Goal: Communication & Community: Answer question/provide support

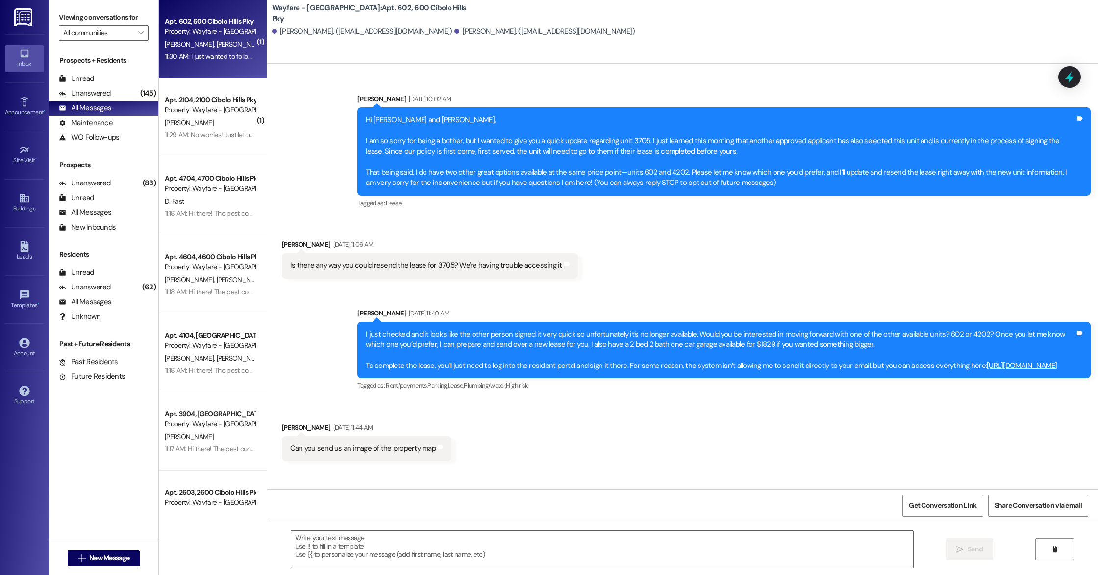
scroll to position [699, 0]
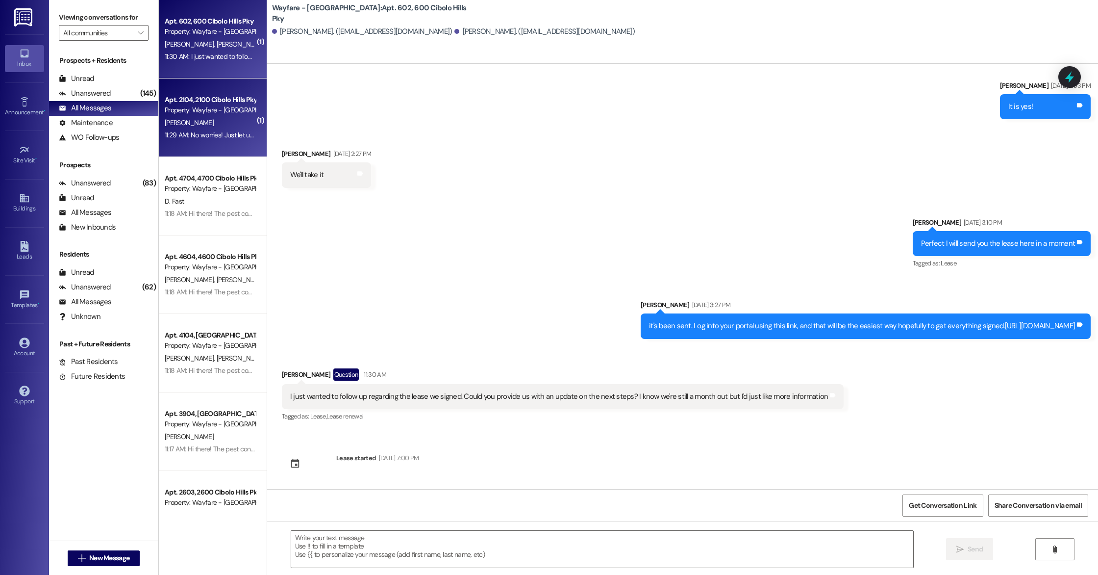
click at [215, 102] on div "Apt. 2104, 2100 Cibolo Hills Pky" at bounding box center [210, 100] width 91 height 10
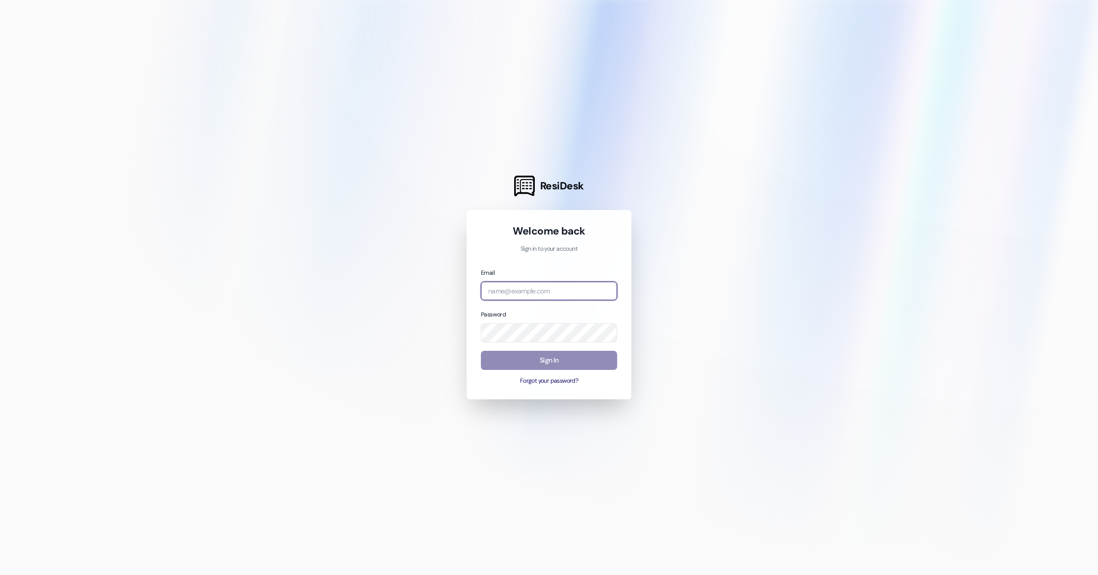
type input "arianna@wayfarecommunities.com"
click at [550, 361] on button "Sign In" at bounding box center [549, 360] width 136 height 19
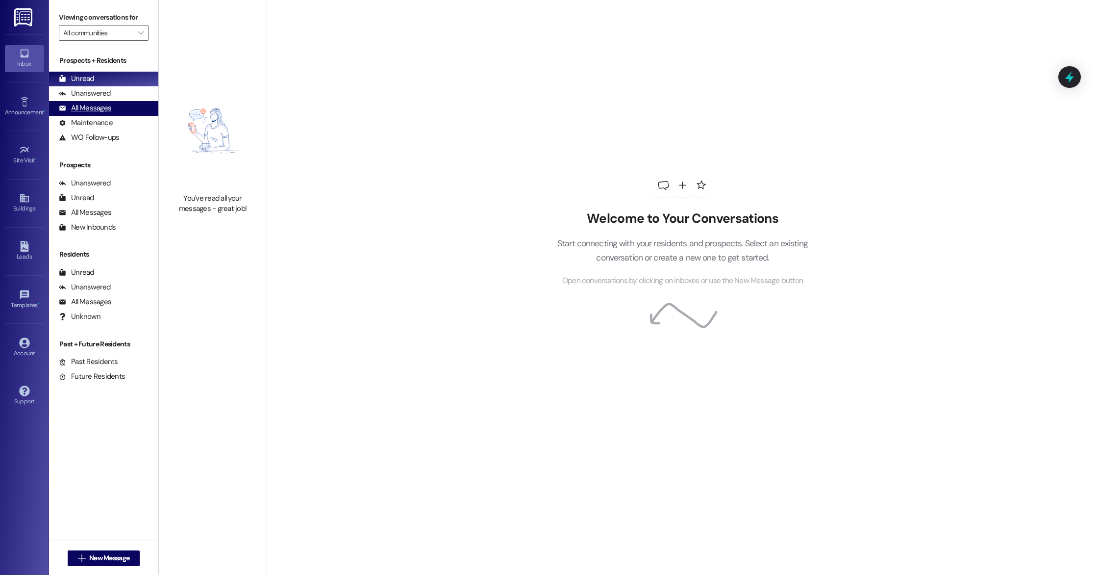
click at [109, 114] on div "All Messages (undefined)" at bounding box center [103, 108] width 109 height 15
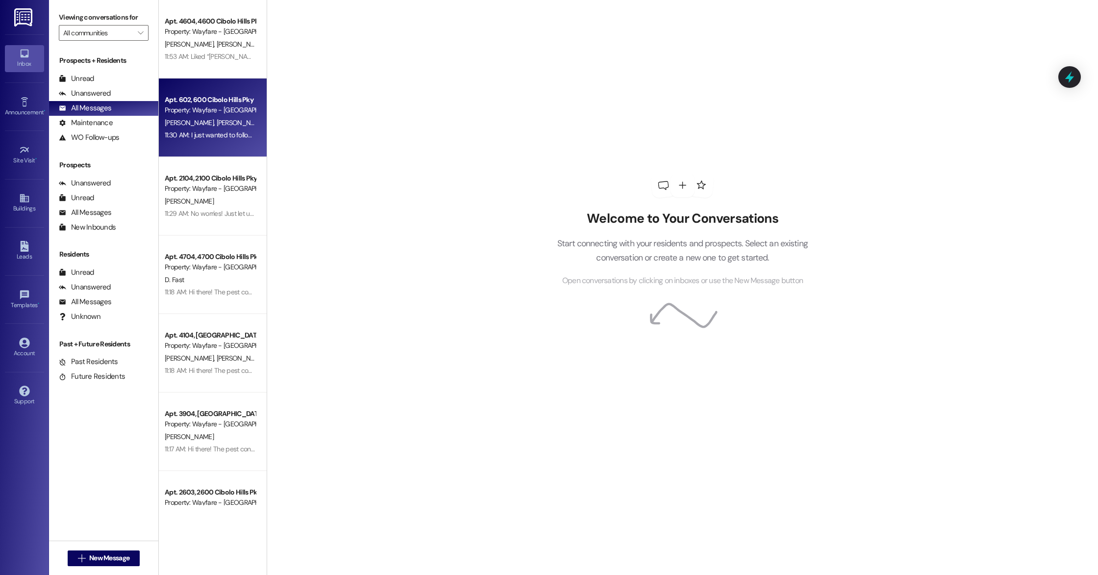
click at [216, 125] on span "[PERSON_NAME]" at bounding box center [240, 122] width 49 height 9
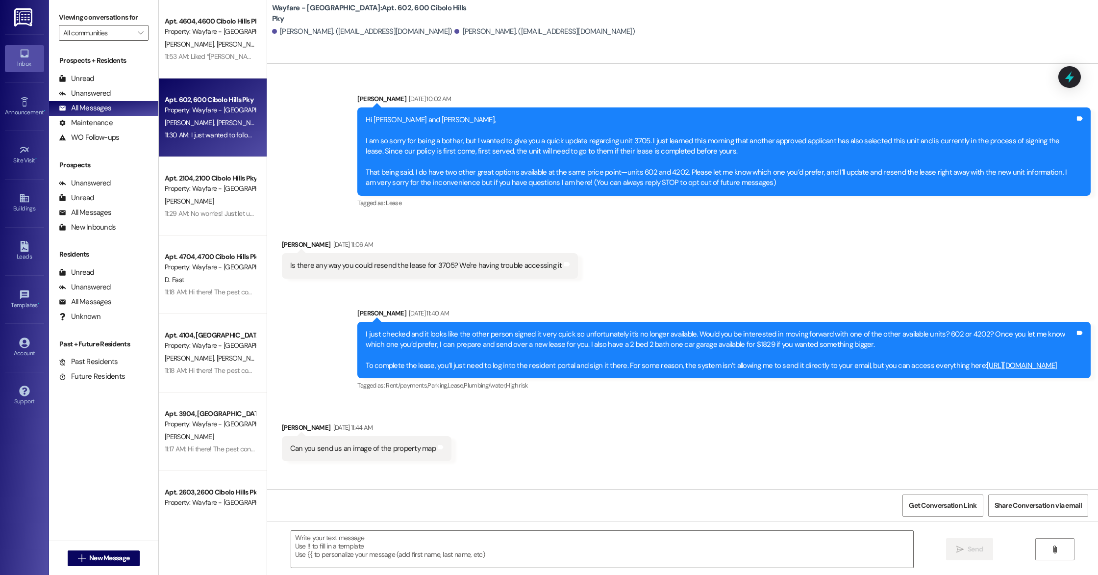
scroll to position [699, 0]
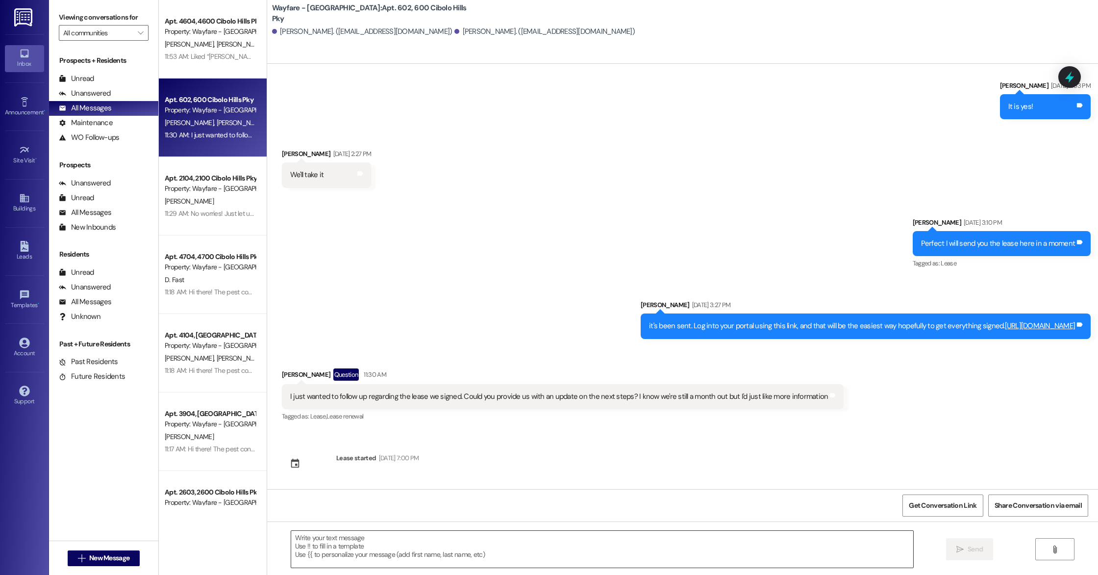
click at [387, 547] on textarea at bounding box center [602, 549] width 622 height 37
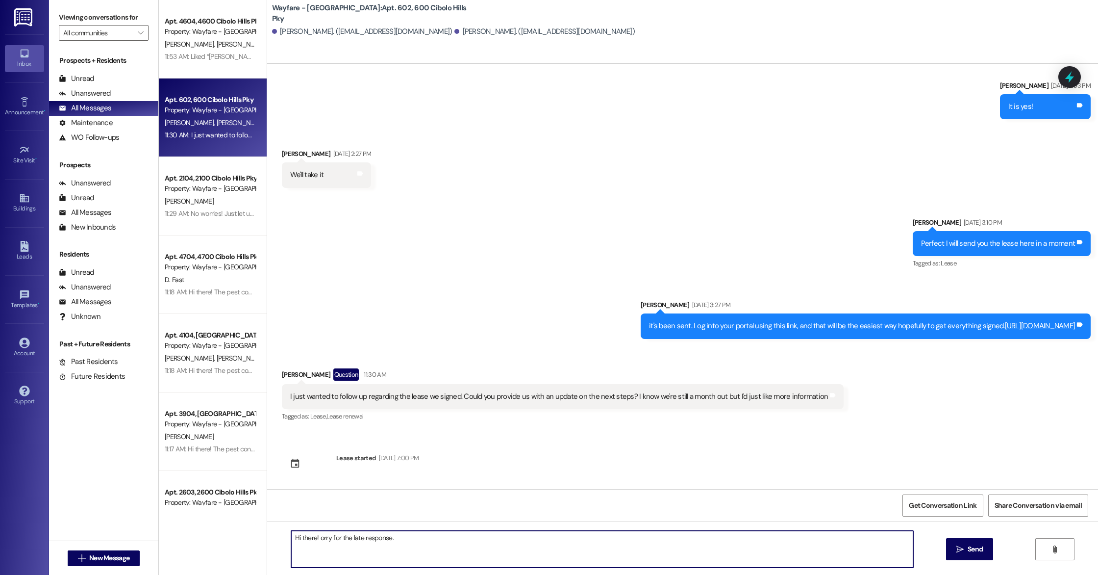
click at [313, 540] on textarea "Hi there! orry for the late response." at bounding box center [602, 549] width 622 height 37
click at [411, 542] on textarea "Hi there! Sorry for the late response." at bounding box center [602, 549] width 622 height 37
click at [310, 538] on textarea "Hi there! Sorry for the late response." at bounding box center [602, 549] width 622 height 37
click at [314, 538] on textarea "Hi there, Sorry for the late response." at bounding box center [602, 549] width 622 height 37
click at [414, 539] on textarea "Hi there, sorry for the late response." at bounding box center [602, 549] width 622 height 37
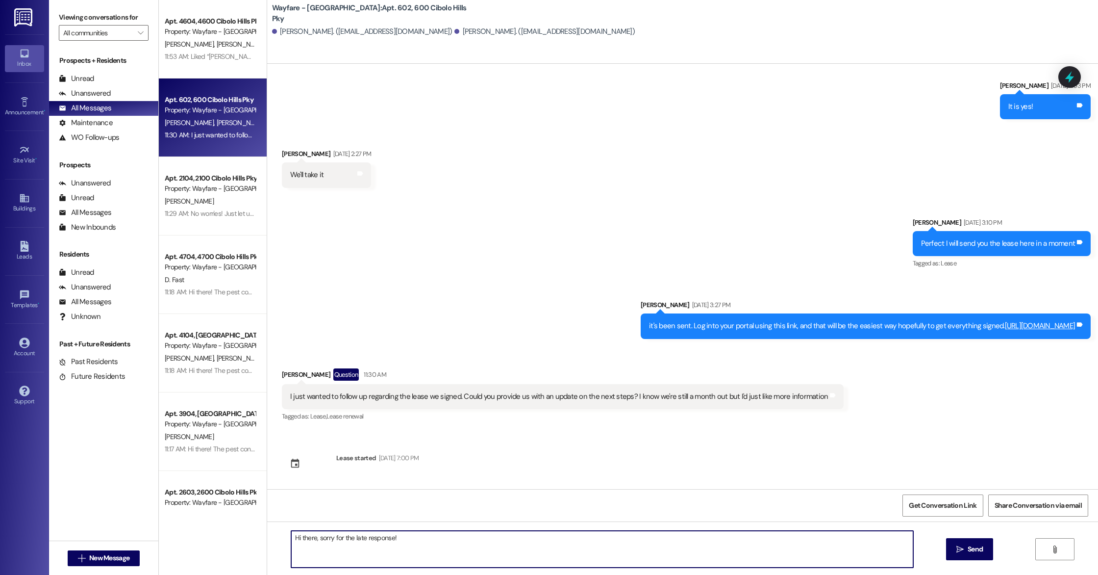
click at [367, 536] on textarea "Hi there, sorry for the late response!" at bounding box center [602, 549] width 622 height 37
click at [367, 538] on textarea "Hi there, sorry for the late response!" at bounding box center [602, 549] width 622 height 37
type textarea "Hi there, sorry for the late response!"
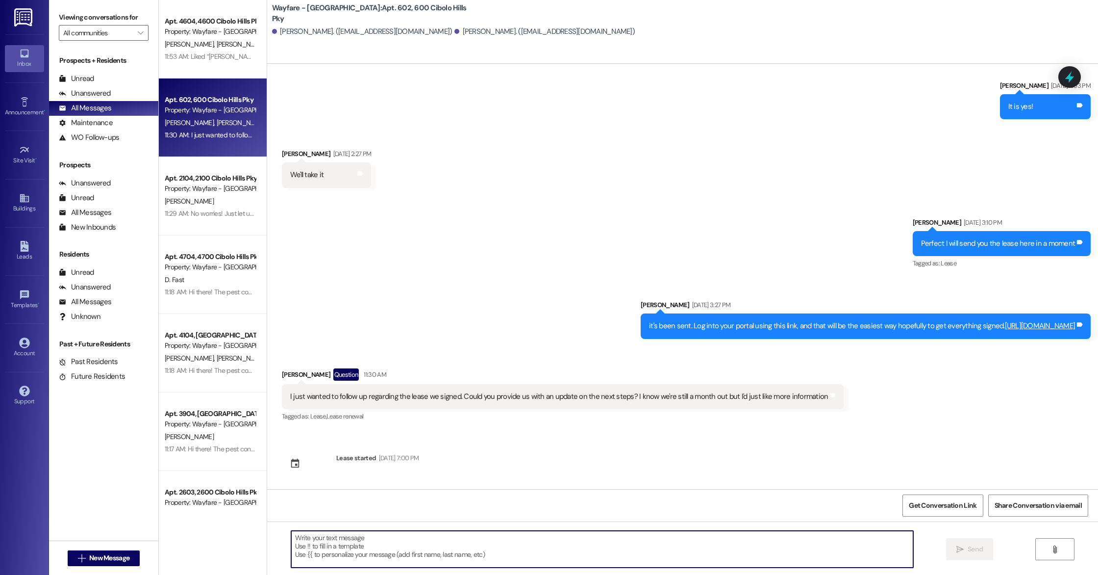
paste textarea "Hi there, sorry for the late response! I completely understand wanting to get a…"
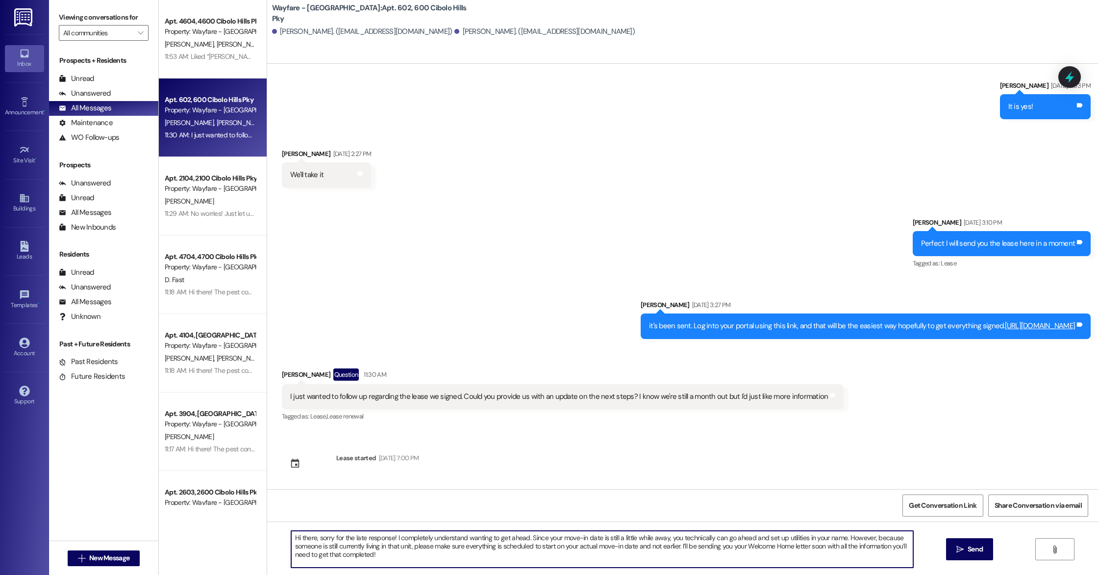
click at [684, 547] on textarea "Hi there, sorry for the late response! I completely understand wanting to get a…" at bounding box center [602, 549] width 622 height 37
click at [699, 556] on textarea "Hi there, sorry for the late response! I completely understand wanting to get a…" at bounding box center [602, 549] width 622 height 37
type textarea "Hi there, sorry for the late response! I completely understand wanting to get a…"
click at [956, 553] on span " Send" at bounding box center [970, 549] width 31 height 10
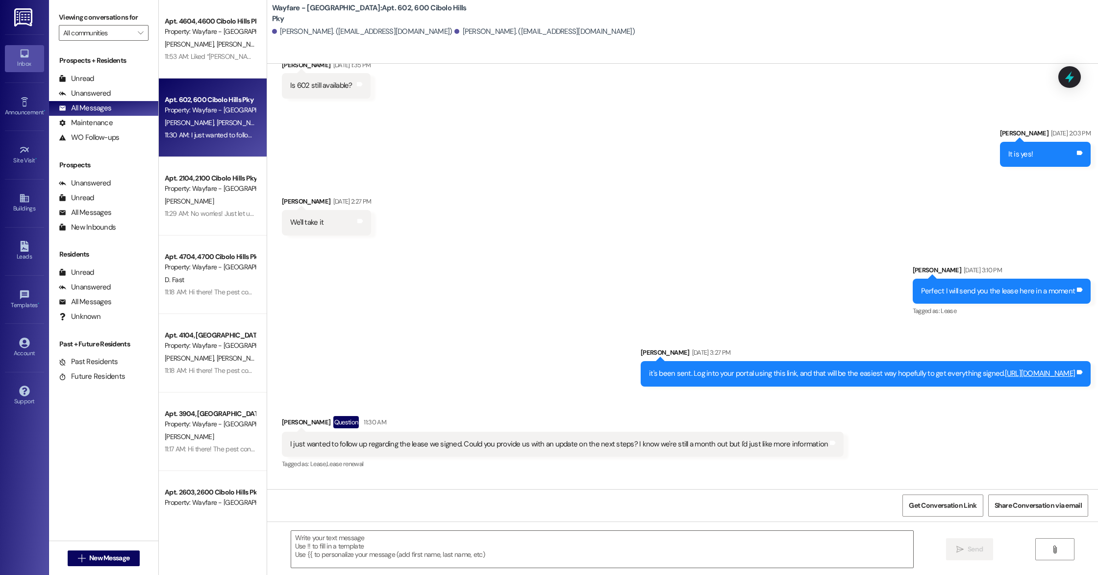
scroll to position [778, 0]
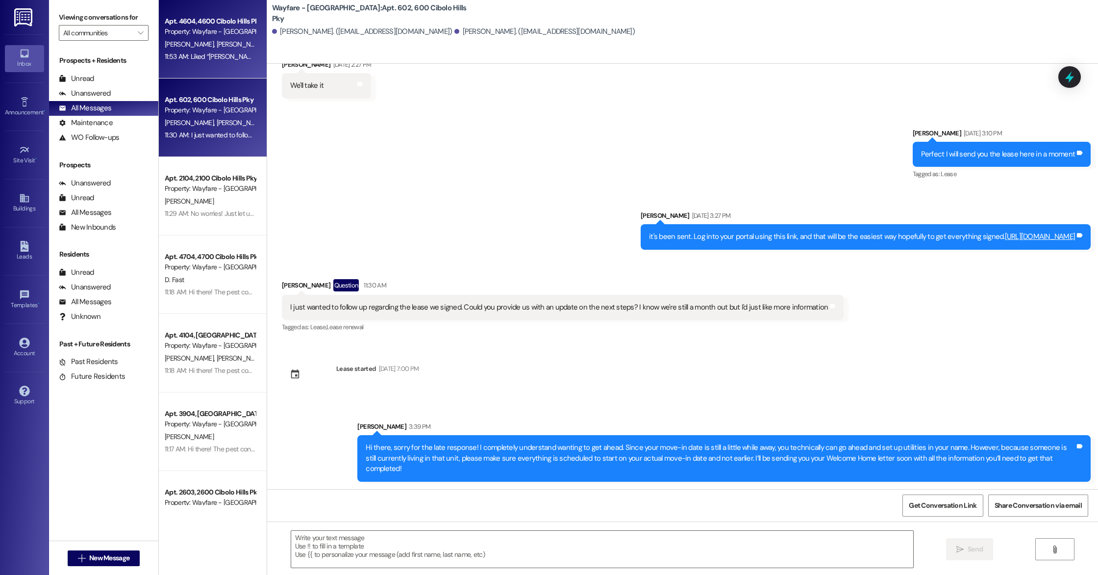
click at [184, 32] on div "Property: Wayfare - [GEOGRAPHIC_DATA]" at bounding box center [210, 31] width 91 height 10
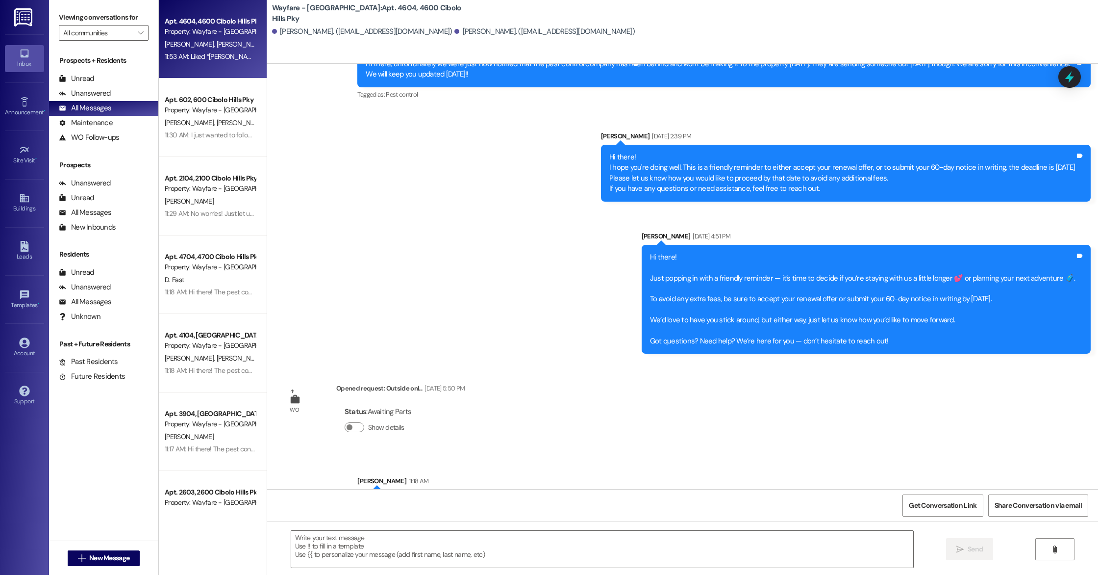
scroll to position [10498, 0]
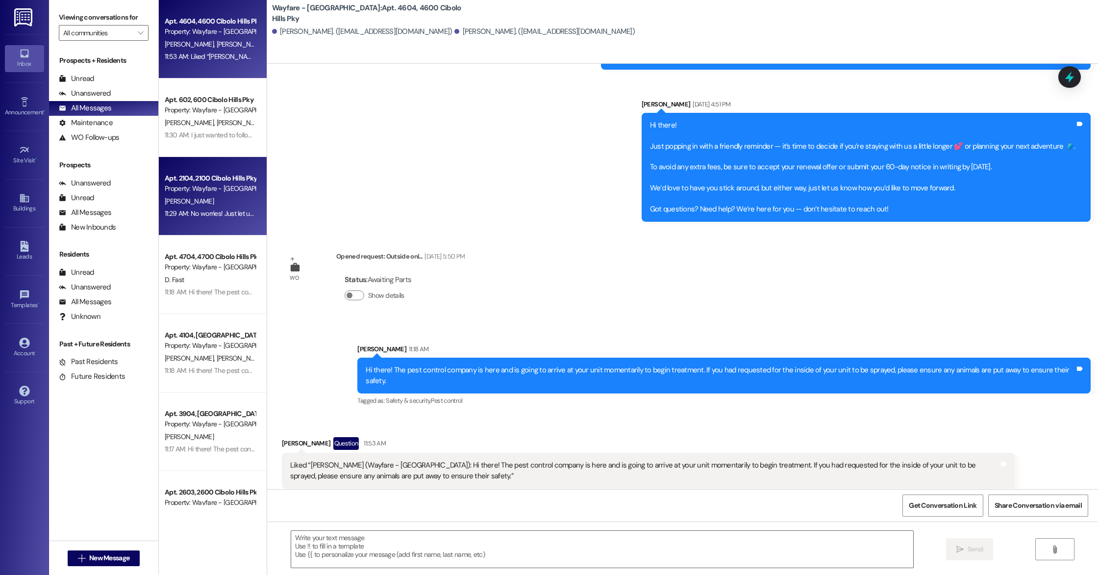
click at [205, 205] on div "[PERSON_NAME]" at bounding box center [210, 201] width 93 height 12
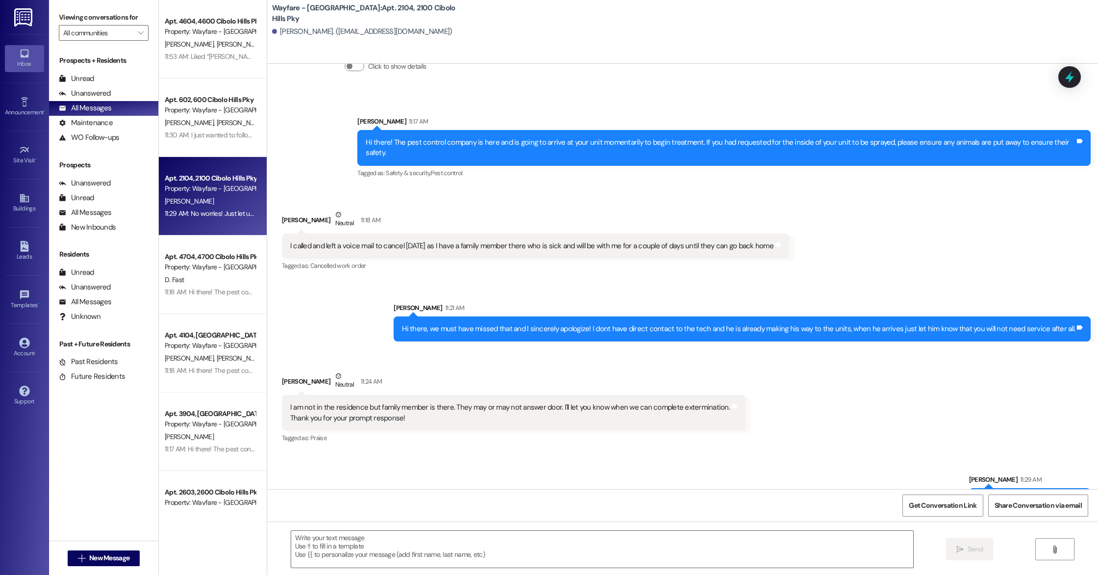
scroll to position [4198, 0]
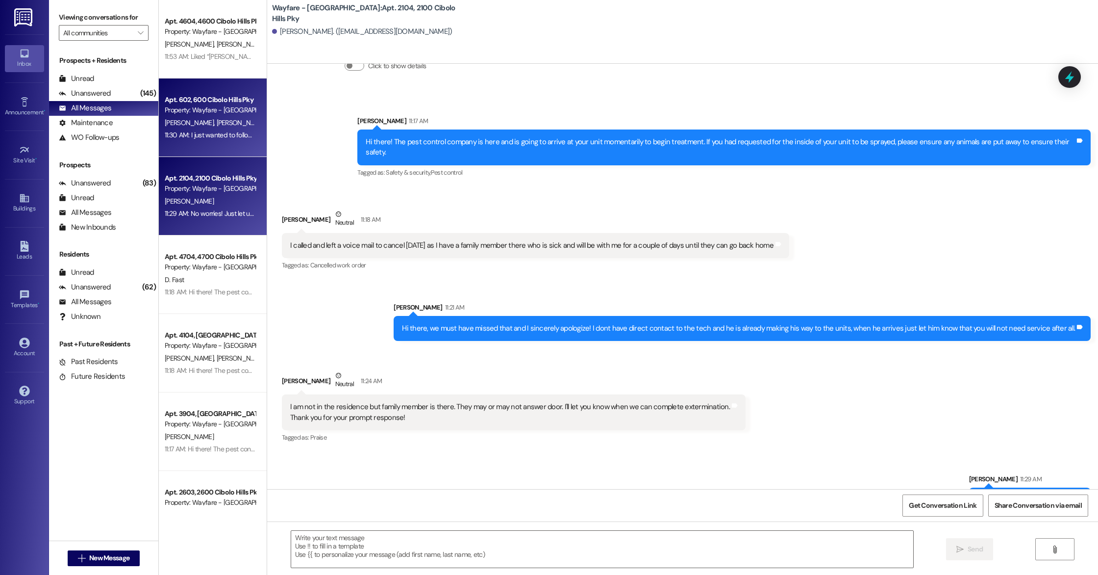
click at [220, 124] on div "C. Salas A. Padilla" at bounding box center [210, 123] width 93 height 12
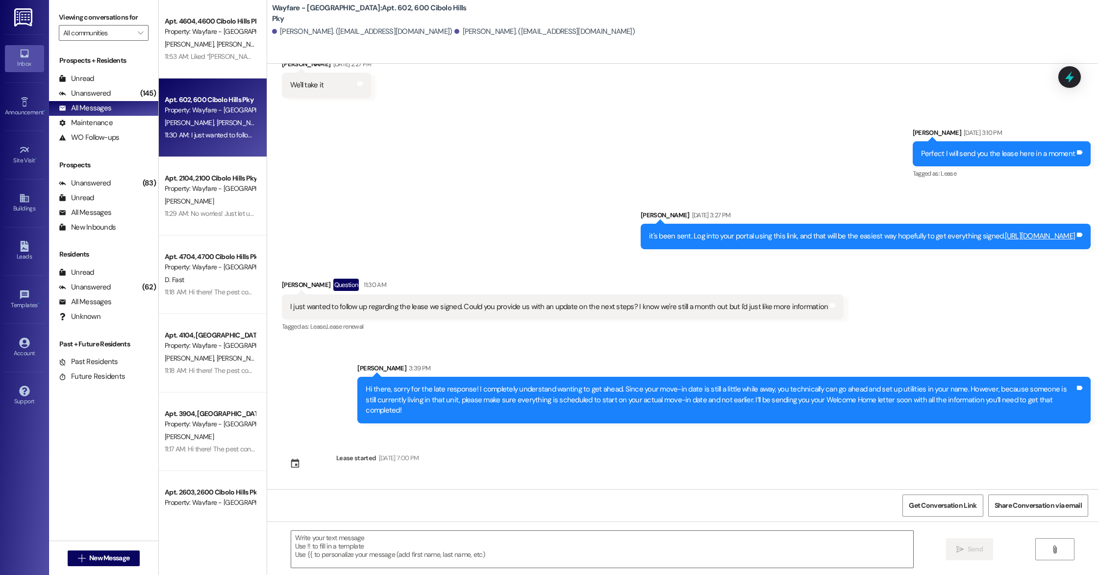
scroll to position [778, 0]
